Goal: Task Accomplishment & Management: Complete application form

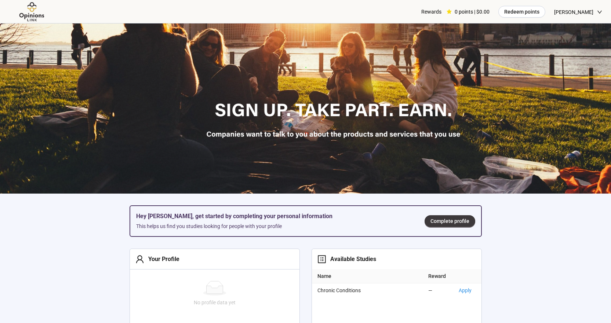
scroll to position [110, 0]
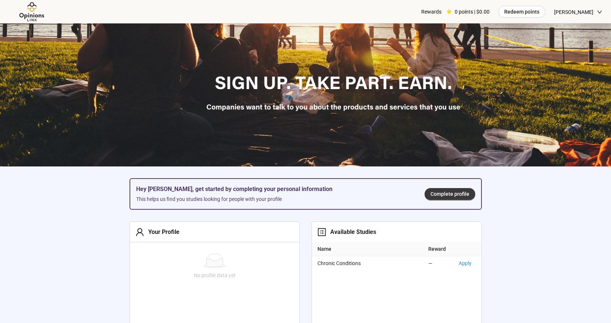
click at [440, 193] on span "Complete profile" at bounding box center [449, 194] width 39 height 8
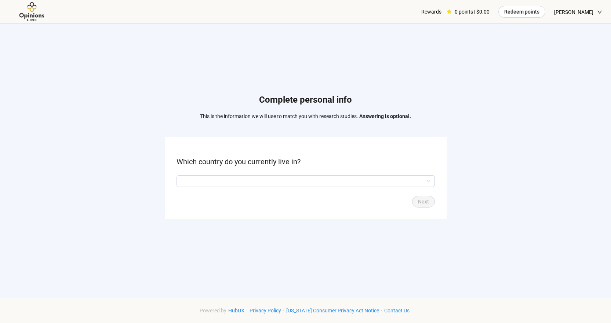
click at [274, 181] on input "search" at bounding box center [305, 181] width 249 height 11
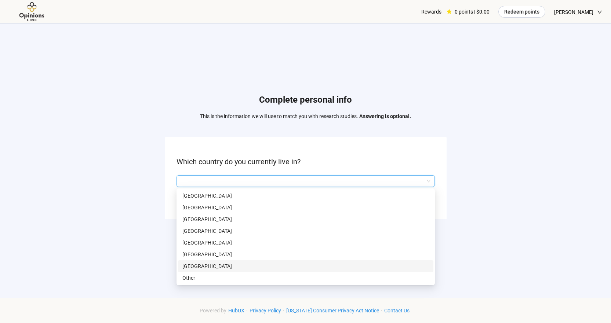
click at [204, 267] on p "[GEOGRAPHIC_DATA]" at bounding box center [305, 266] width 246 height 8
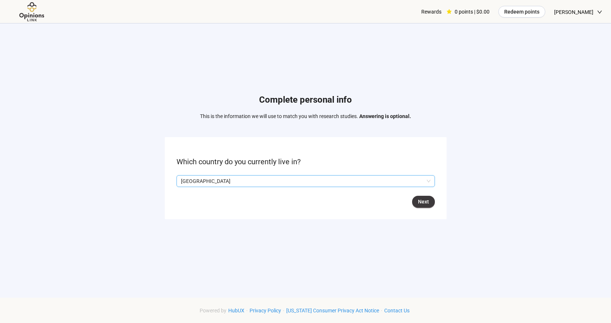
click at [426, 202] on span "Next" at bounding box center [423, 202] width 11 height 8
click at [252, 179] on input "search" at bounding box center [305, 181] width 249 height 11
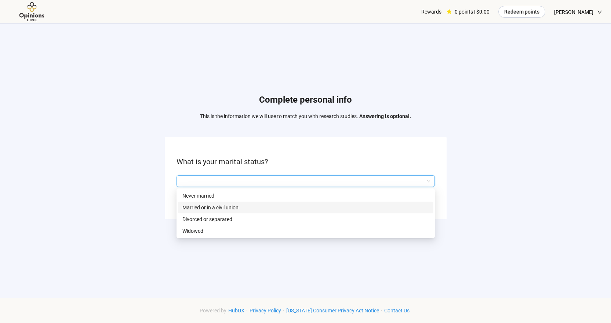
click at [218, 208] on p "Married or in a civil union" at bounding box center [305, 208] width 246 height 8
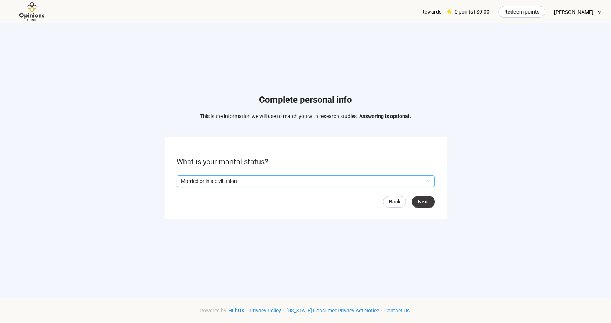
drag, startPoint x: 418, startPoint y: 201, endPoint x: 388, endPoint y: 201, distance: 30.1
click at [418, 201] on span "Next" at bounding box center [423, 202] width 11 height 8
click at [199, 180] on input "search" at bounding box center [305, 181] width 249 height 11
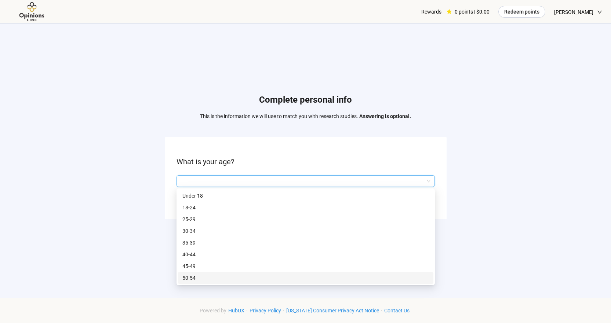
click at [187, 279] on p "50-54" at bounding box center [305, 278] width 246 height 8
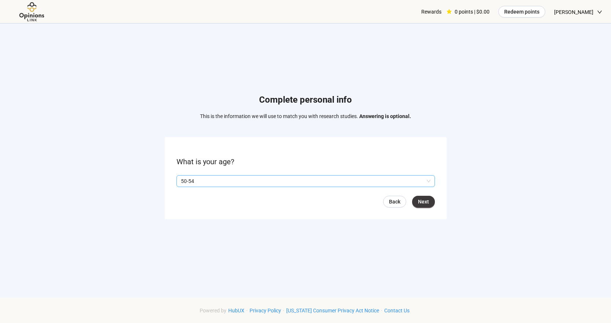
click at [425, 202] on span "Next" at bounding box center [423, 202] width 11 height 8
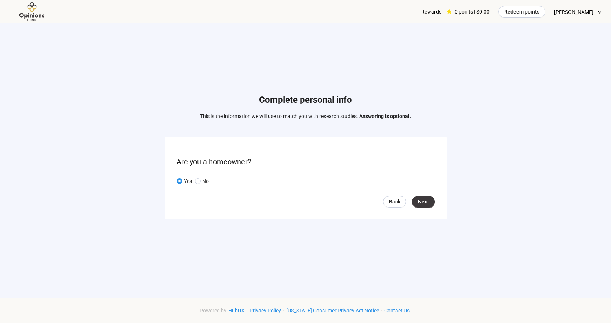
click at [422, 202] on span "Next" at bounding box center [423, 202] width 11 height 8
click at [253, 180] on input "search" at bounding box center [305, 181] width 249 height 11
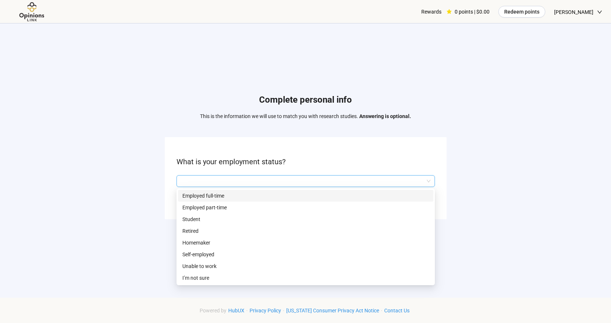
click at [208, 195] on p "Employed full-time" at bounding box center [305, 196] width 246 height 8
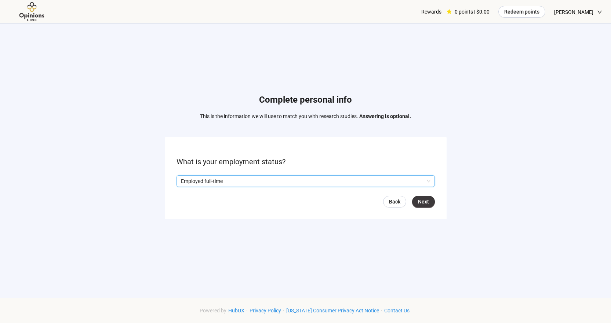
click at [426, 204] on span "Next" at bounding box center [423, 202] width 11 height 8
click at [235, 181] on input "search" at bounding box center [305, 181] width 249 height 11
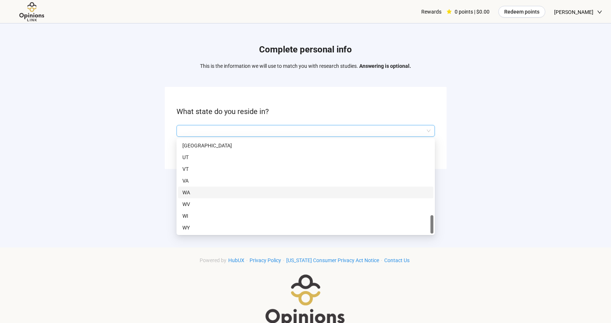
scroll to position [76, 0]
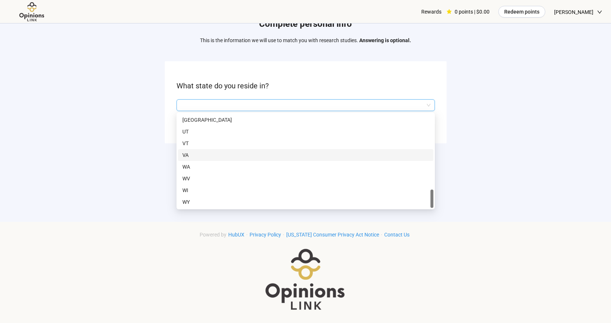
click at [189, 155] on p "VA" at bounding box center [305, 155] width 246 height 8
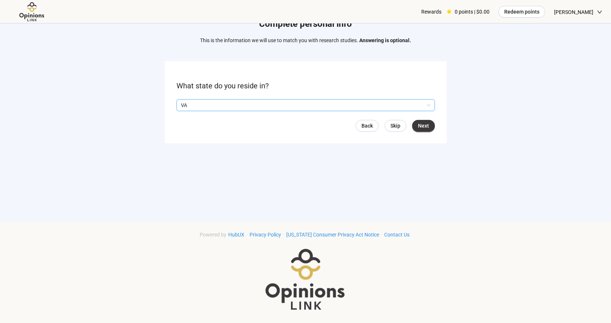
click at [422, 125] on span "Next" at bounding box center [423, 126] width 11 height 8
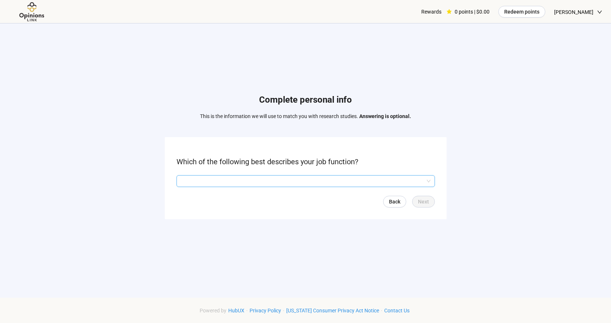
click at [221, 177] on input "search" at bounding box center [305, 181] width 249 height 11
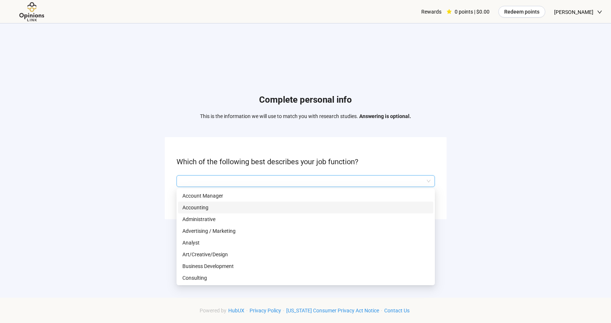
click at [190, 206] on p "Accounting" at bounding box center [305, 208] width 246 height 8
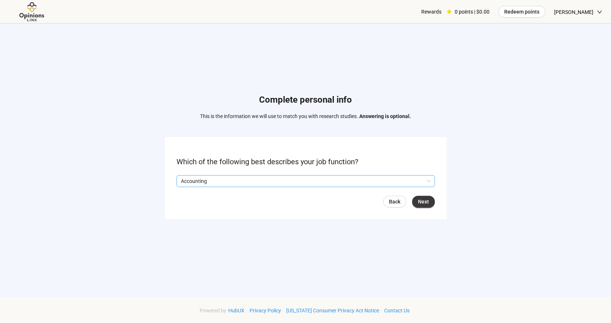
click at [427, 203] on span "Next" at bounding box center [423, 202] width 11 height 8
click at [193, 181] on input "search" at bounding box center [305, 181] width 249 height 11
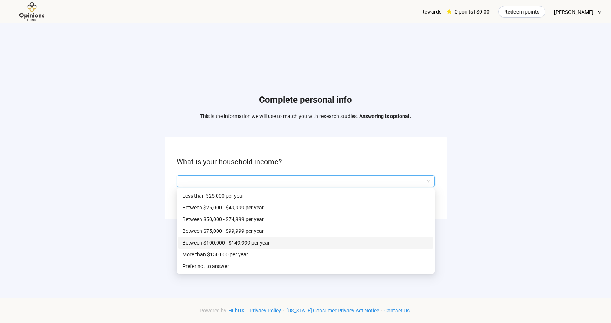
drag, startPoint x: 200, startPoint y: 240, endPoint x: 204, endPoint y: 240, distance: 4.0
click at [200, 241] on p "Between $100,000 - $149,999 per year" at bounding box center [305, 243] width 246 height 8
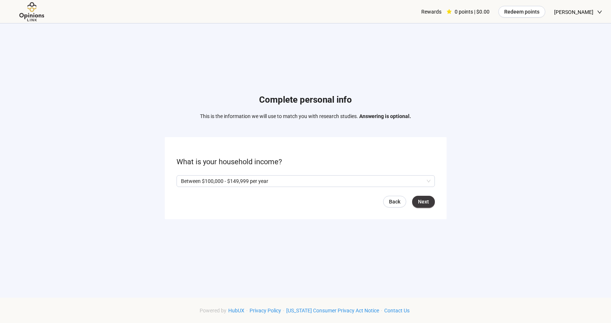
click at [423, 200] on span "Next" at bounding box center [423, 202] width 11 height 8
click at [421, 204] on span "Next" at bounding box center [423, 202] width 11 height 8
click at [196, 182] on input "search" at bounding box center [305, 181] width 249 height 11
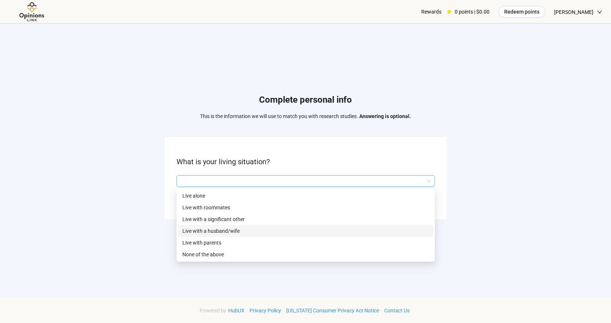
click at [209, 229] on p "Live with a husband/wife" at bounding box center [305, 231] width 246 height 8
click at [243, 183] on p "Live with a husband/wife" at bounding box center [302, 181] width 243 height 11
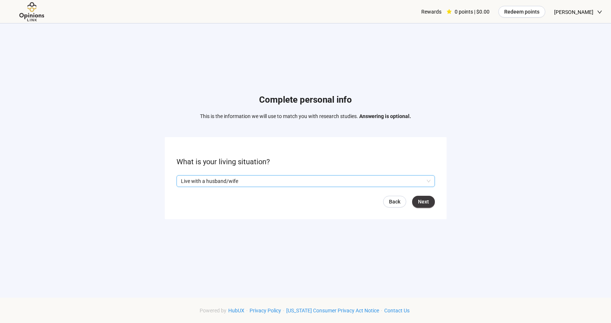
click at [243, 183] on p "Live with a husband/wife" at bounding box center [302, 181] width 243 height 11
click at [420, 202] on span "Next" at bounding box center [423, 202] width 11 height 8
click at [215, 180] on input "search" at bounding box center [305, 181] width 249 height 11
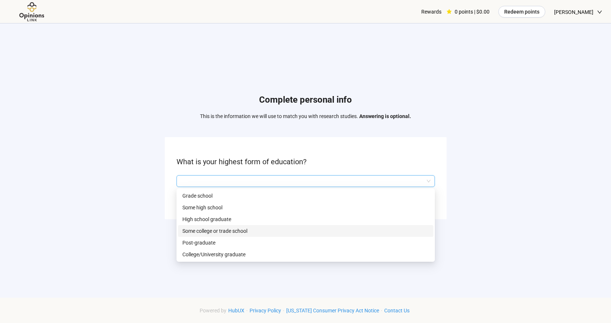
click at [209, 233] on p "Some college or trade school" at bounding box center [305, 231] width 246 height 8
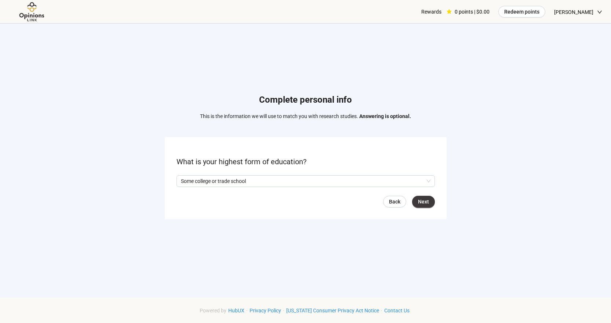
click at [423, 196] on button "Next" at bounding box center [423, 202] width 23 height 12
click at [263, 180] on input "search" at bounding box center [305, 181] width 249 height 11
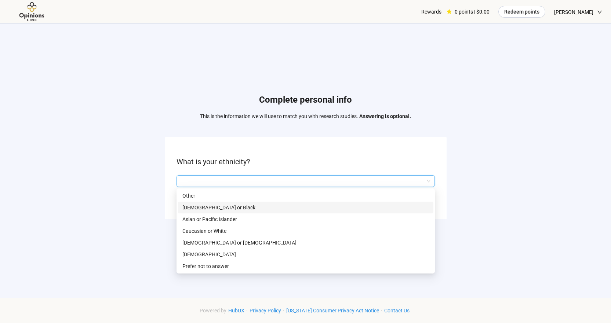
click at [210, 206] on p "[DEMOGRAPHIC_DATA] or Black" at bounding box center [305, 208] width 246 height 8
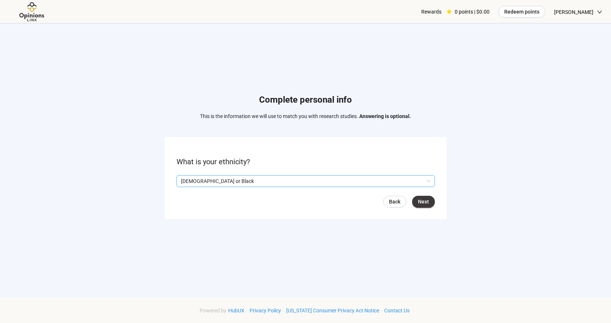
click at [425, 202] on span "Next" at bounding box center [423, 202] width 11 height 8
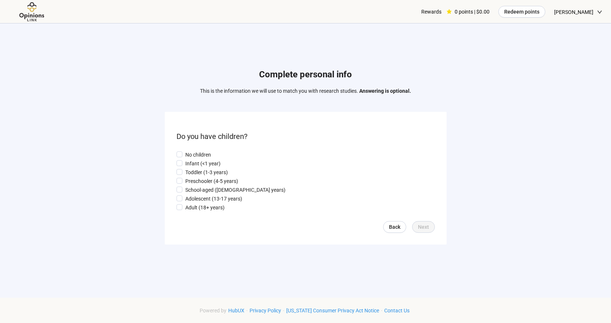
click at [176, 154] on span at bounding box center [179, 154] width 6 height 6
drag, startPoint x: 425, startPoint y: 230, endPoint x: 392, endPoint y: 223, distance: 33.7
click at [425, 230] on span "Next" at bounding box center [423, 227] width 11 height 8
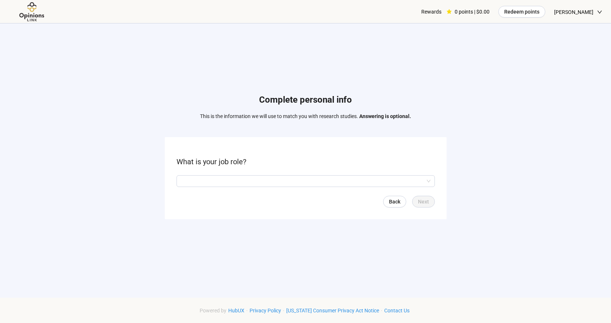
click at [199, 178] on input "search" at bounding box center [305, 181] width 249 height 11
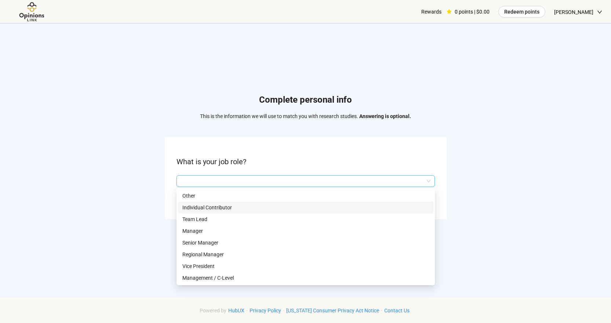
click at [218, 207] on p "Individual Contributor" at bounding box center [305, 208] width 246 height 8
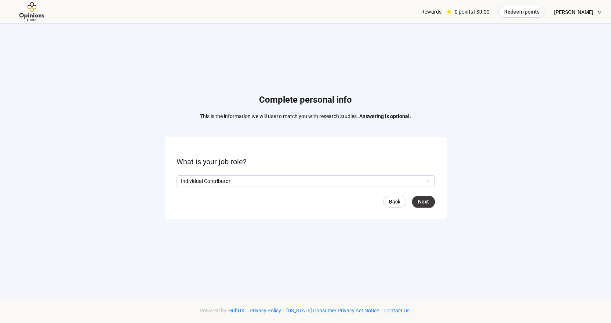
click at [425, 201] on span "Next" at bounding box center [423, 202] width 11 height 8
click at [223, 181] on input "search" at bounding box center [305, 181] width 249 height 11
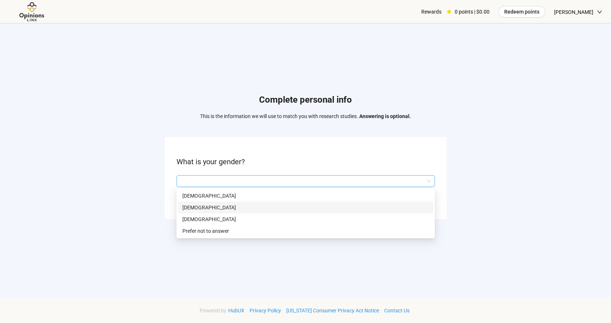
click at [188, 204] on p "[DEMOGRAPHIC_DATA]" at bounding box center [305, 208] width 246 height 8
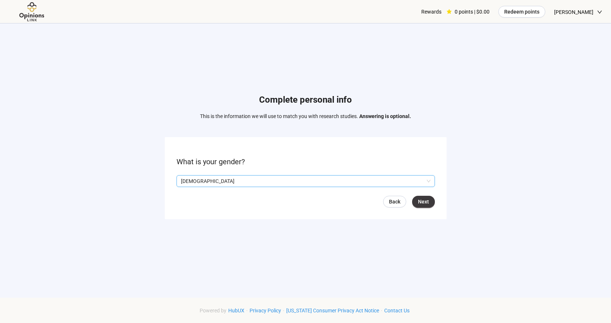
click at [419, 203] on span "Next" at bounding box center [423, 202] width 11 height 8
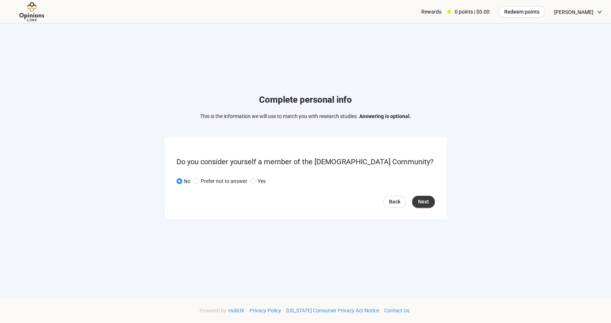
click at [428, 204] on span "Next" at bounding box center [423, 202] width 11 height 8
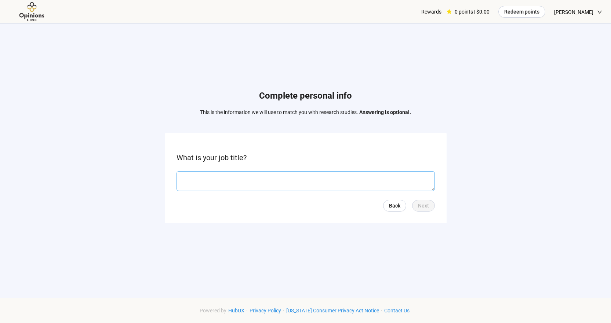
click at [206, 177] on textarea at bounding box center [305, 181] width 258 height 20
type textarea "**********"
click at [419, 205] on span "Next" at bounding box center [423, 206] width 11 height 8
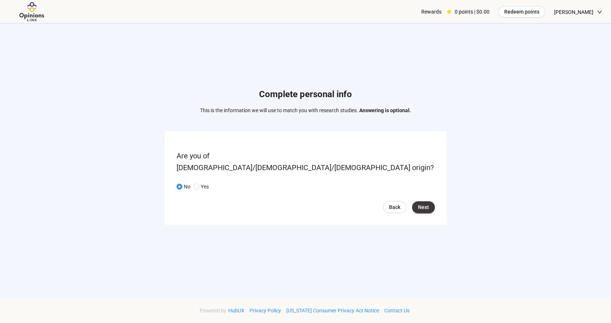
click at [417, 202] on button "Next" at bounding box center [423, 207] width 23 height 12
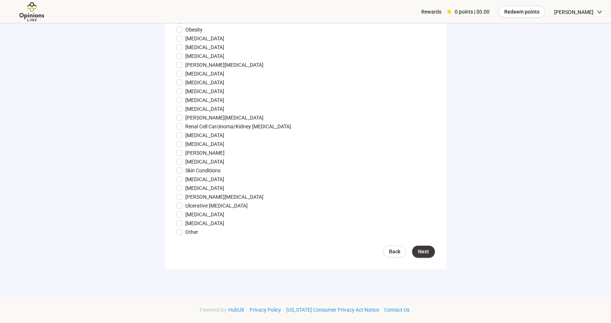
scroll to position [770, 0]
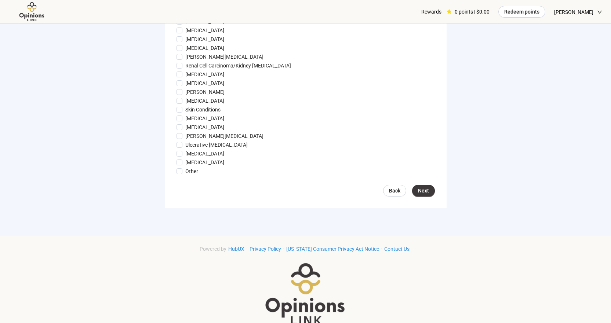
click at [421, 195] on span "Next" at bounding box center [423, 191] width 11 height 8
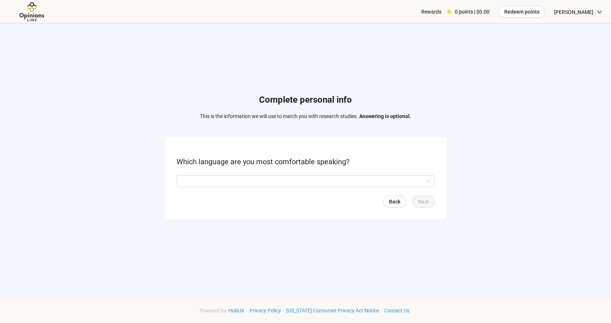
click at [255, 183] on input "search" at bounding box center [305, 181] width 249 height 11
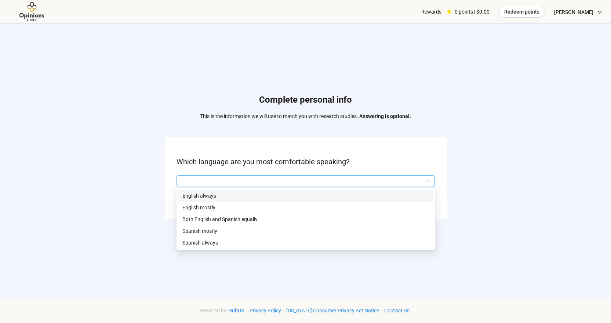
click at [193, 194] on p "English always" at bounding box center [305, 196] width 246 height 8
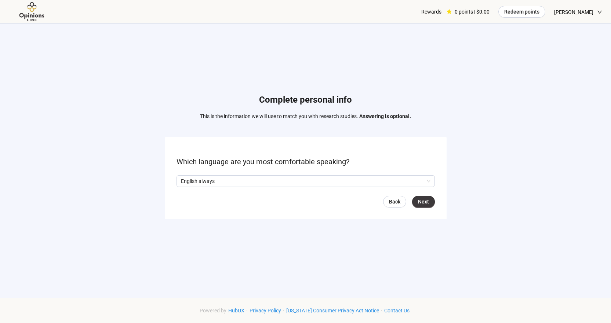
click at [424, 203] on span "Next" at bounding box center [423, 202] width 11 height 8
click at [176, 181] on form "¿Eres de origen hispano/latino/español? No Sí Back Next" at bounding box center [306, 178] width 282 height 82
click at [177, 181] on span at bounding box center [179, 181] width 6 height 6
click at [424, 202] on span "Next" at bounding box center [423, 202] width 11 height 8
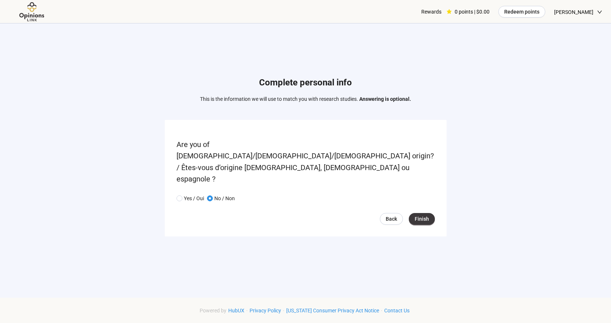
click at [423, 215] on span "Finish" at bounding box center [421, 219] width 14 height 8
